Goal: Information Seeking & Learning: Understand process/instructions

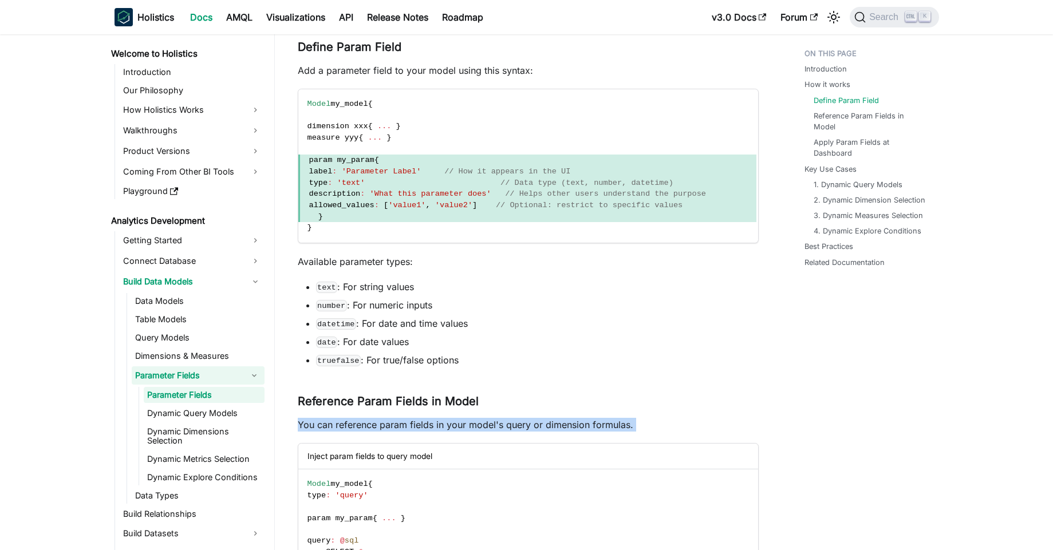
scroll to position [502, 0]
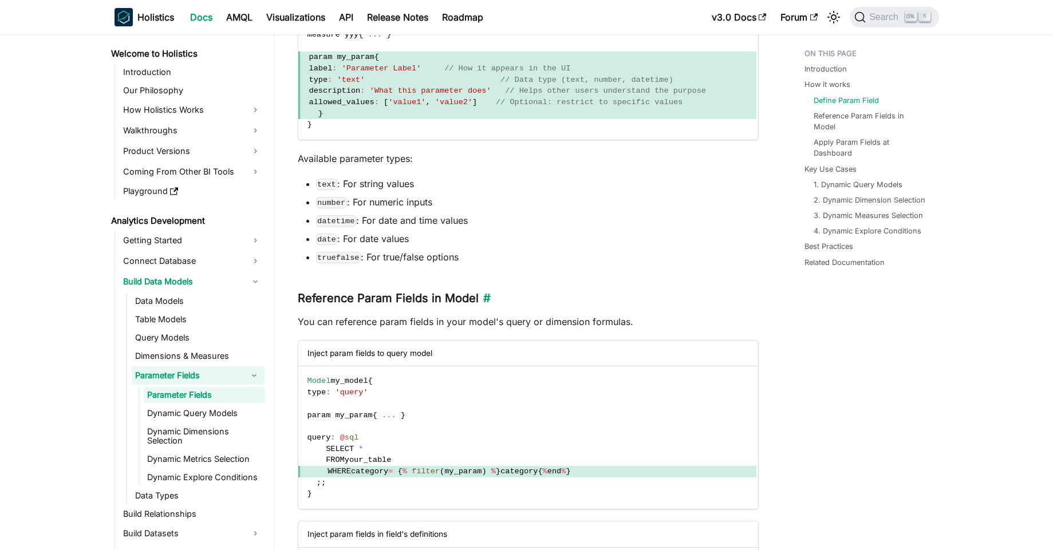
click at [510, 303] on h3 "Reference Param Fields in Model ​" at bounding box center [528, 298] width 461 height 14
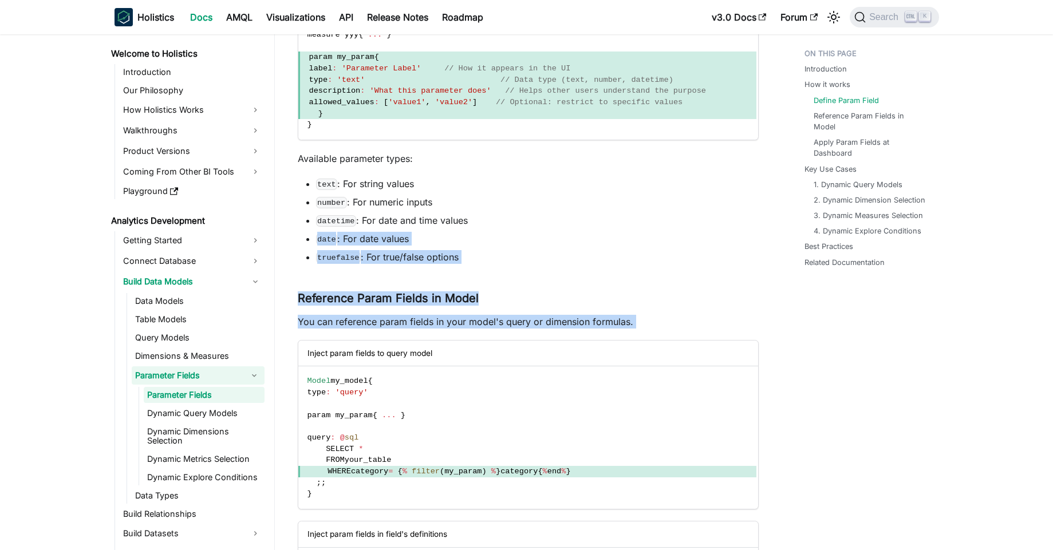
drag, startPoint x: 511, startPoint y: 313, endPoint x: 507, endPoint y: 244, distance: 68.8
click at [507, 244] on li "date : For date values" at bounding box center [537, 239] width 442 height 14
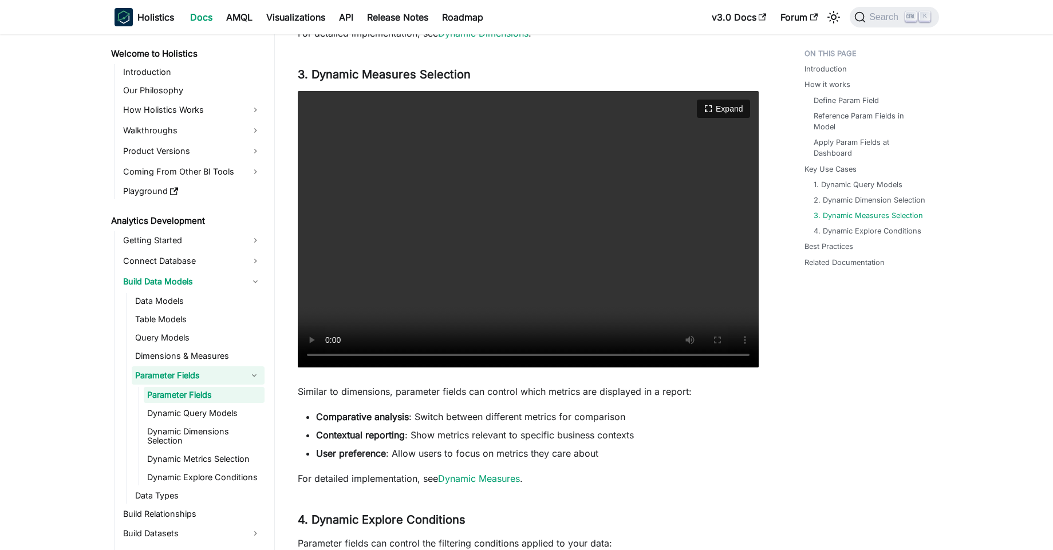
scroll to position [2666, 0]
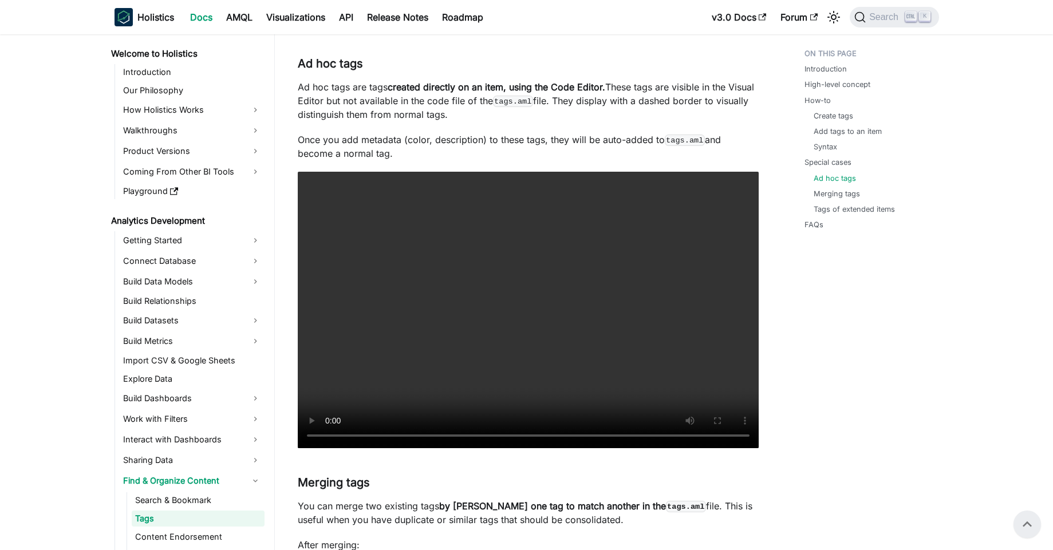
scroll to position [80, 0]
